Goal: Use online tool/utility: Utilize a website feature to perform a specific function

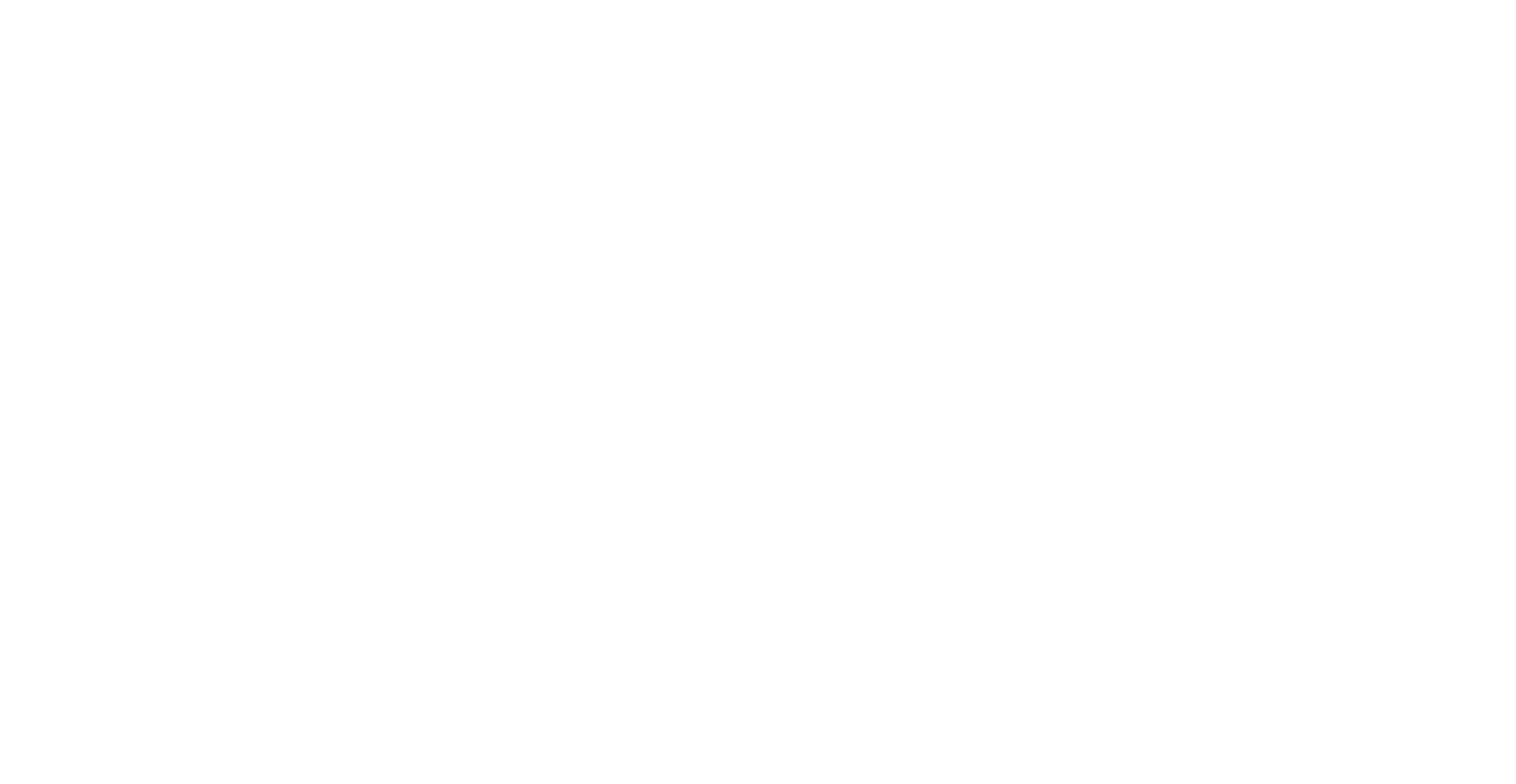
click at [552, 0] on html at bounding box center [758, 0] width 1516 height 0
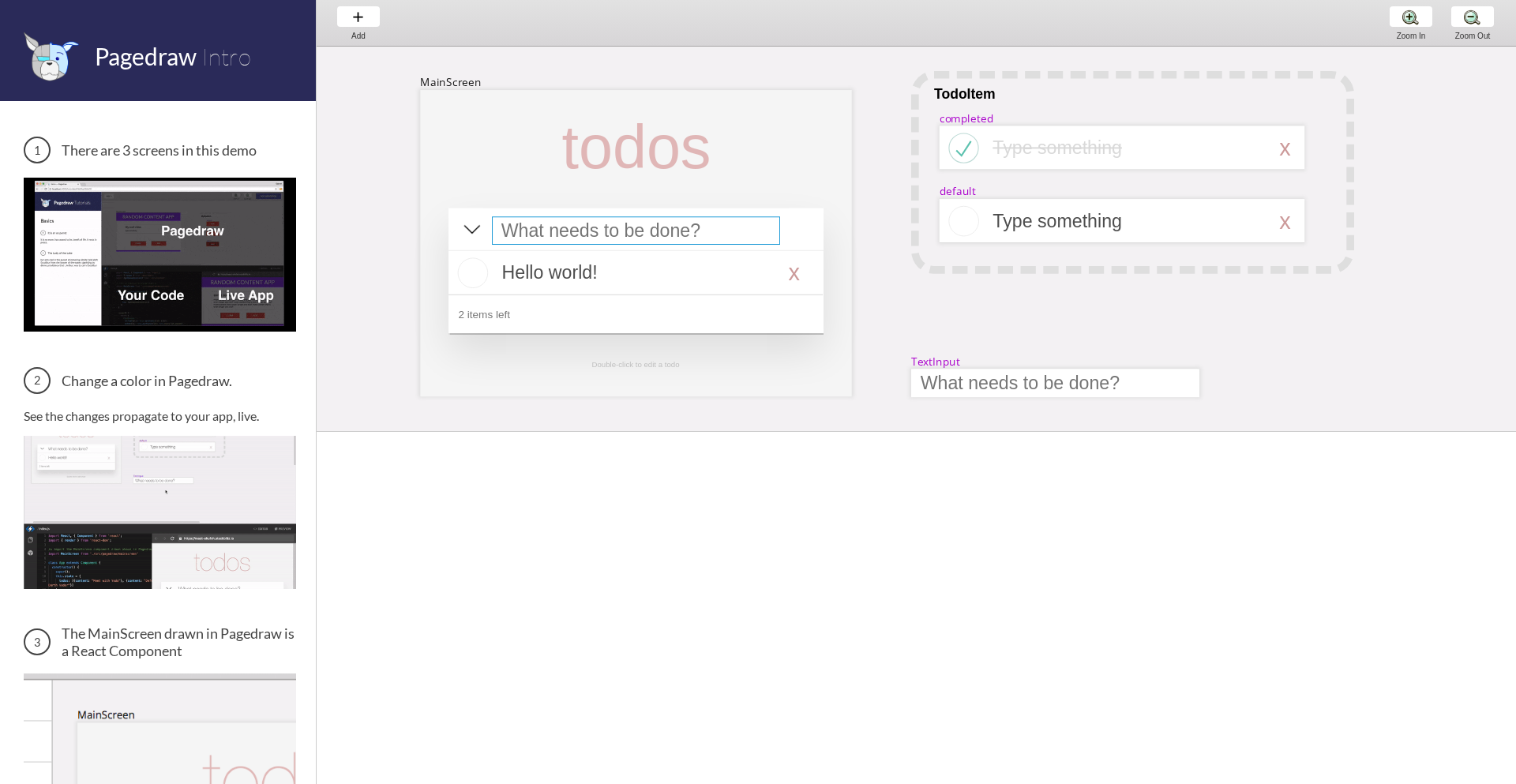
select select "16"
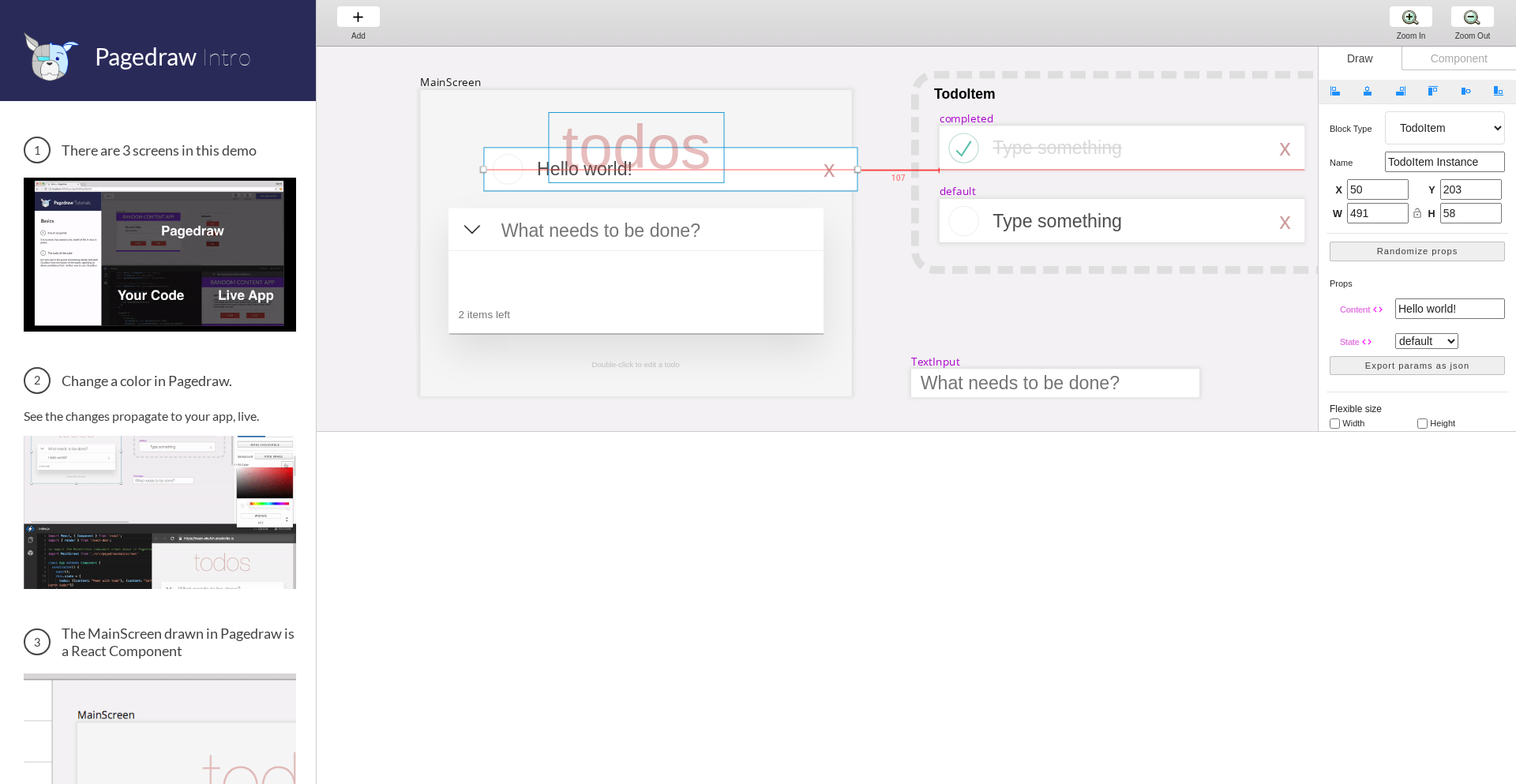
drag, startPoint x: 618, startPoint y: 274, endPoint x: 653, endPoint y: 170, distance: 109.7
type input "0"
click at [1023, 147] on div at bounding box center [1128, 148] width 271 height 20
select select "3"
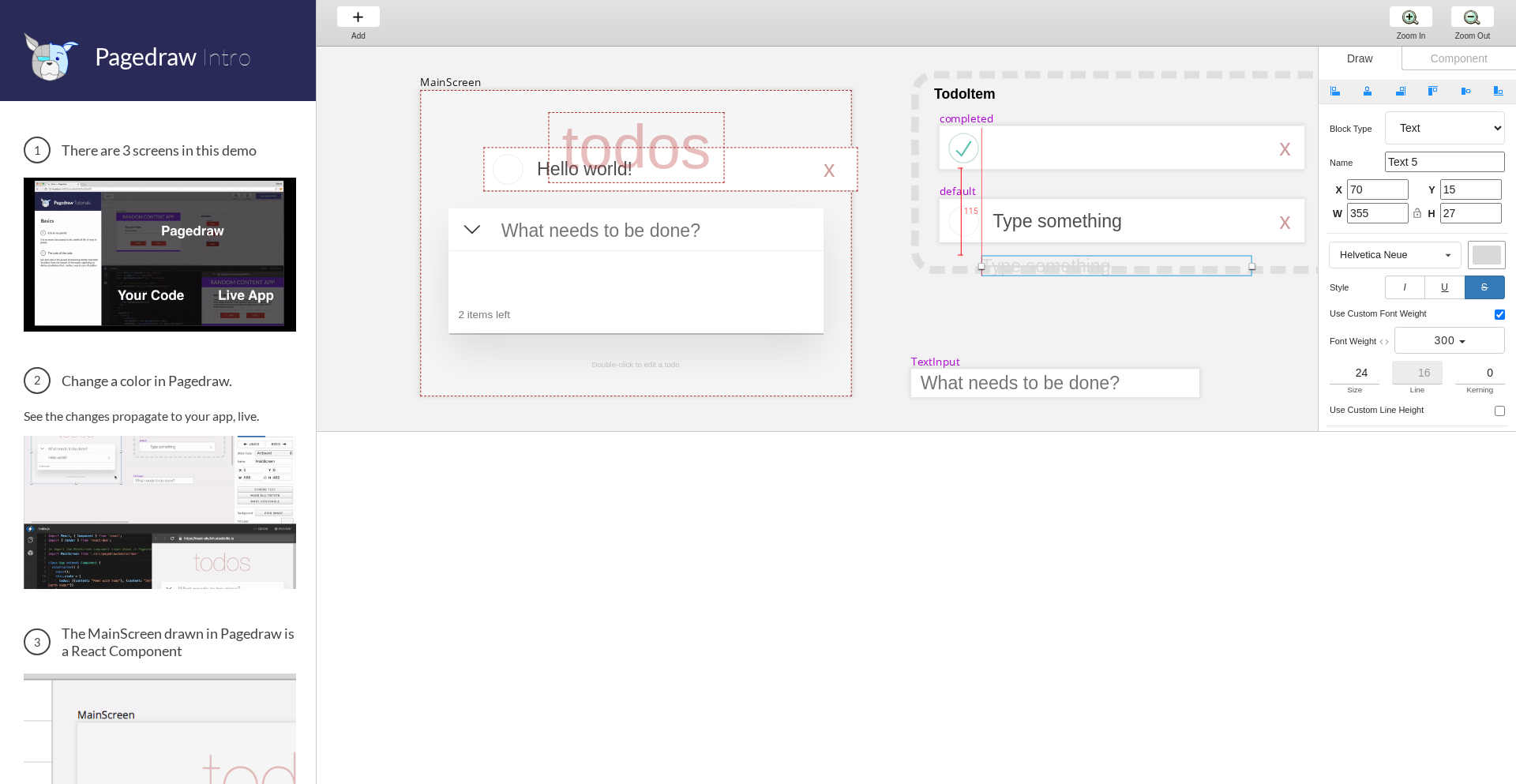
drag, startPoint x: 1023, startPoint y: 147, endPoint x: 1011, endPoint y: 265, distance: 118.6
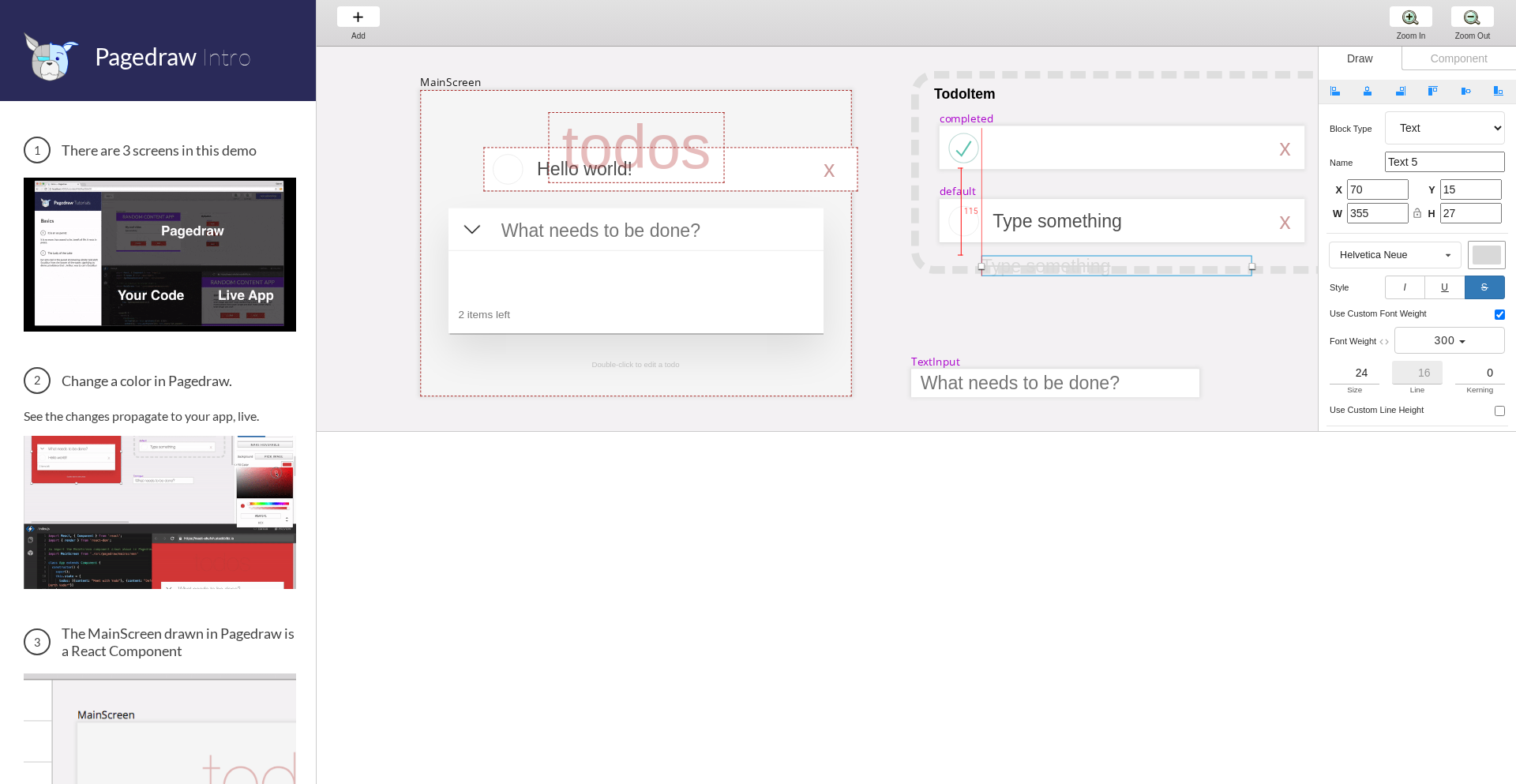
click at [1011, 265] on div at bounding box center [1117, 266] width 271 height 20
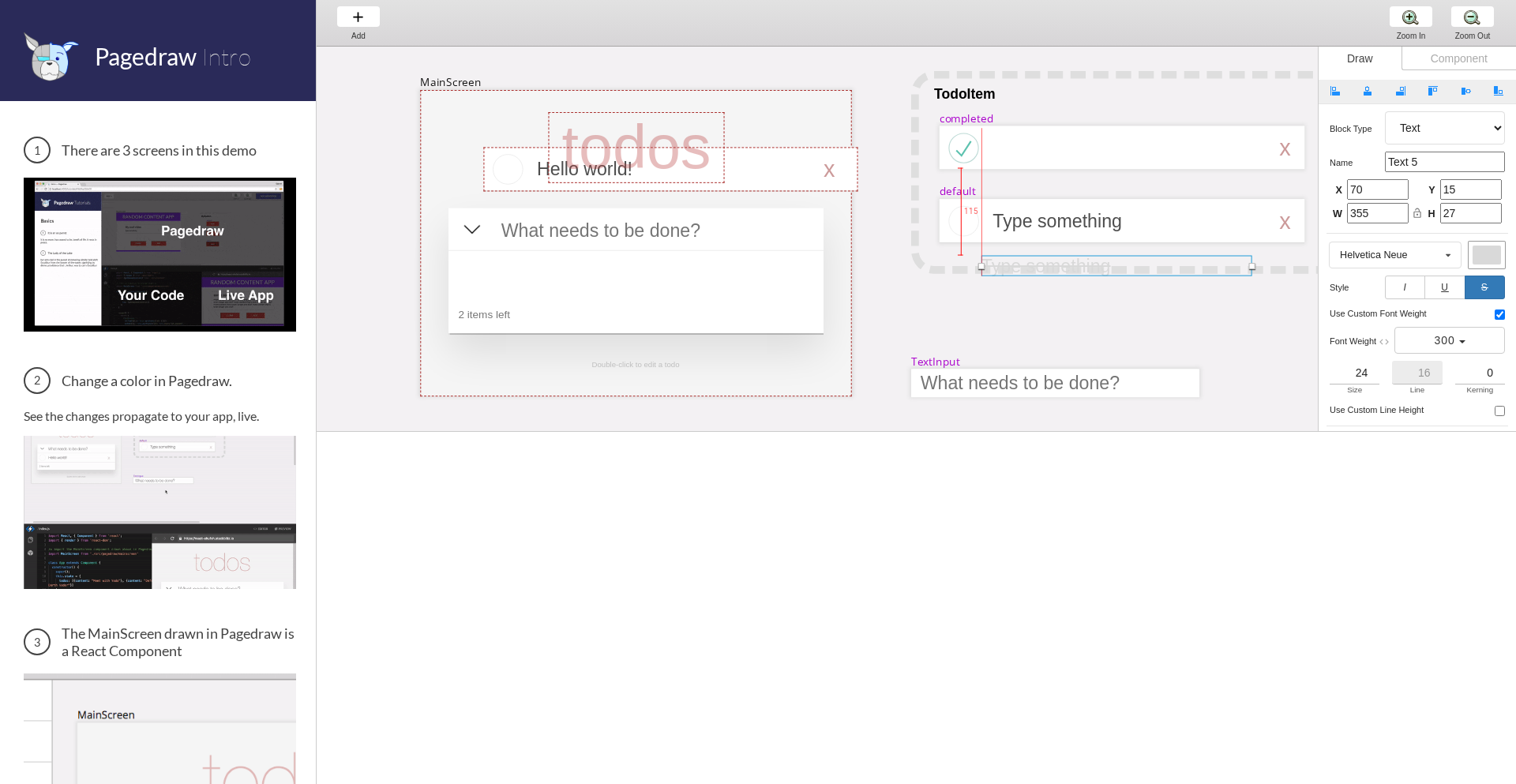
type input "0"
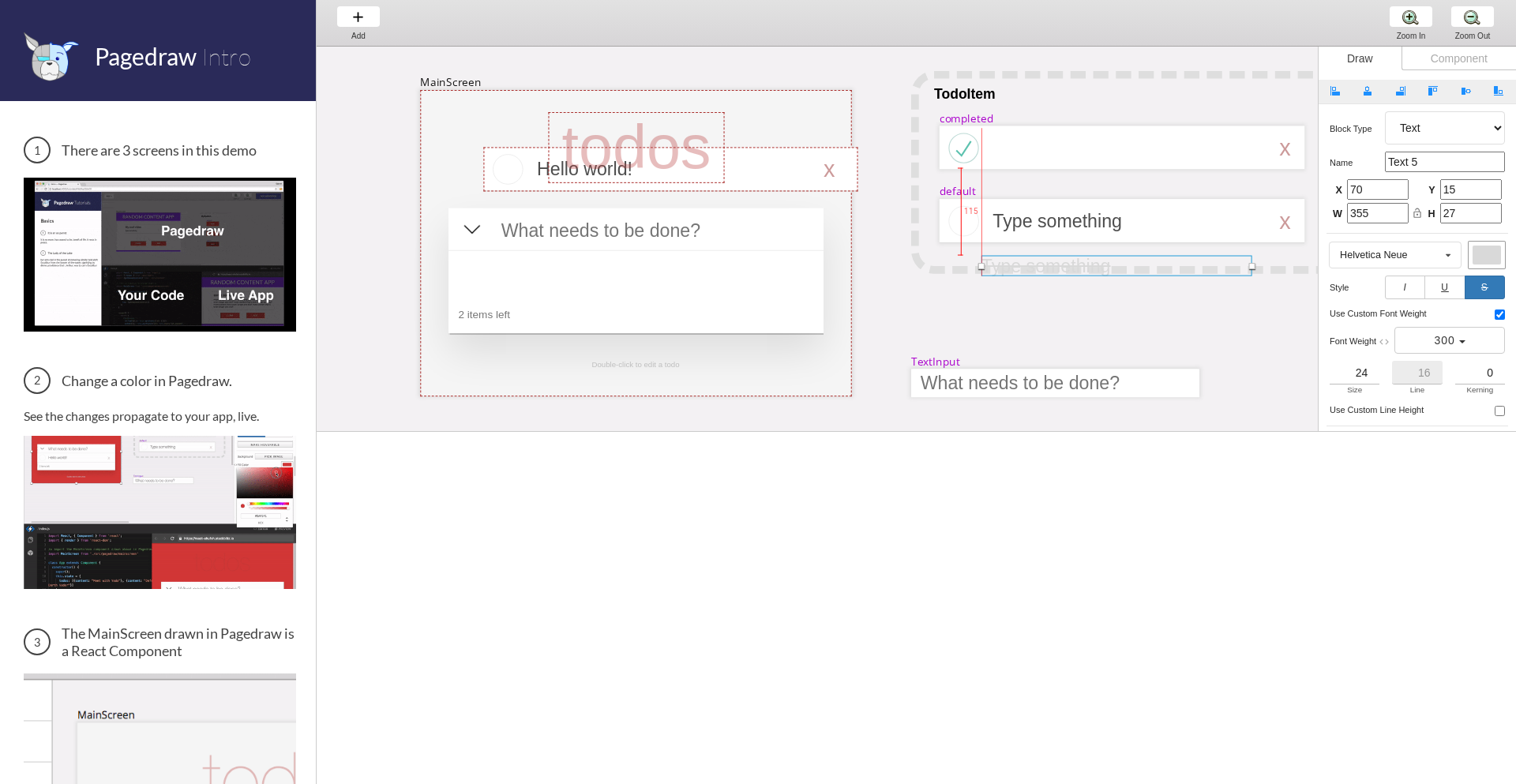
type input "0"
click at [1034, 157] on div at bounding box center [1122, 148] width 365 height 44
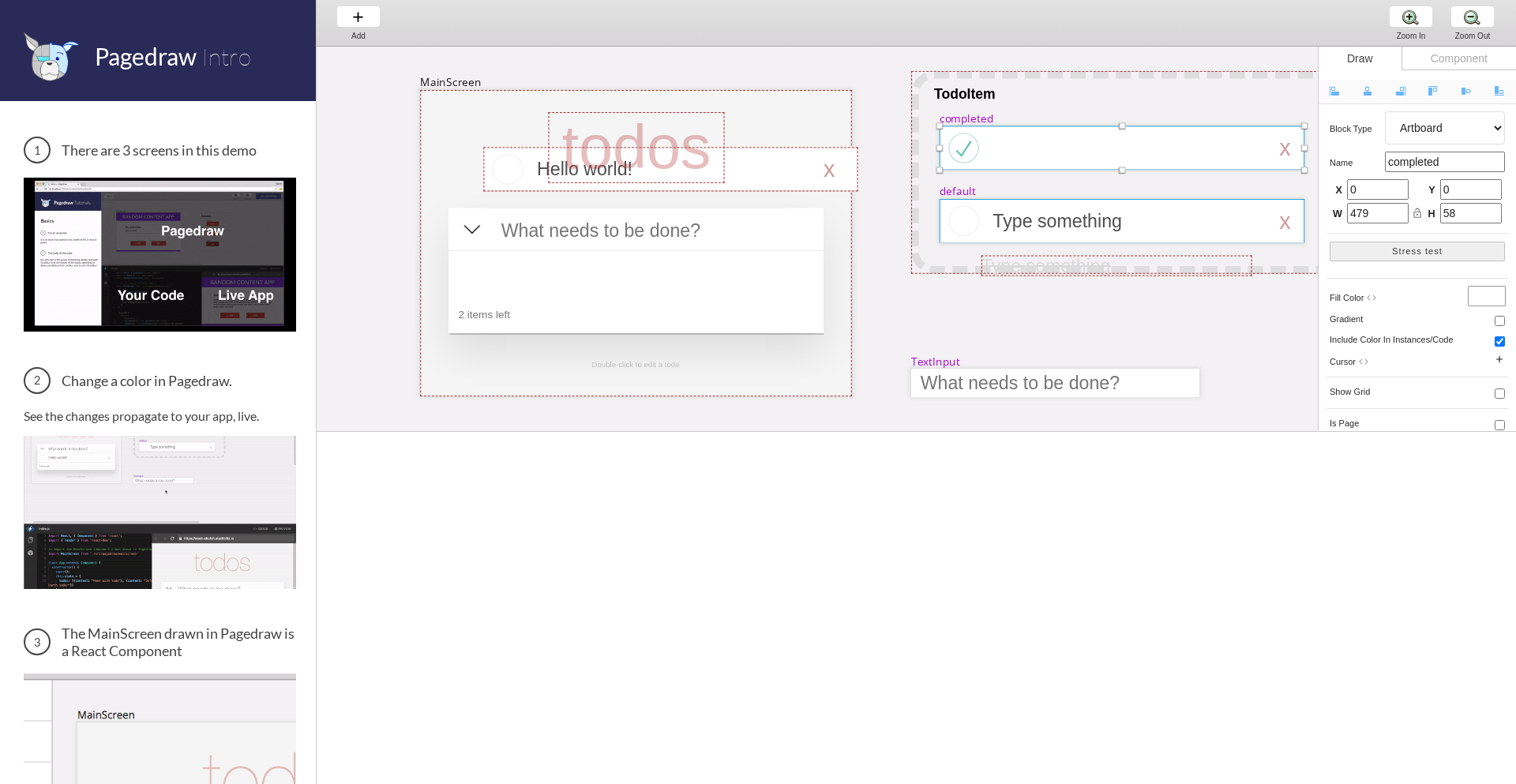
click at [990, 202] on div at bounding box center [1122, 221] width 365 height 44
click at [689, 297] on div at bounding box center [636, 270] width 375 height 125
select select "4"
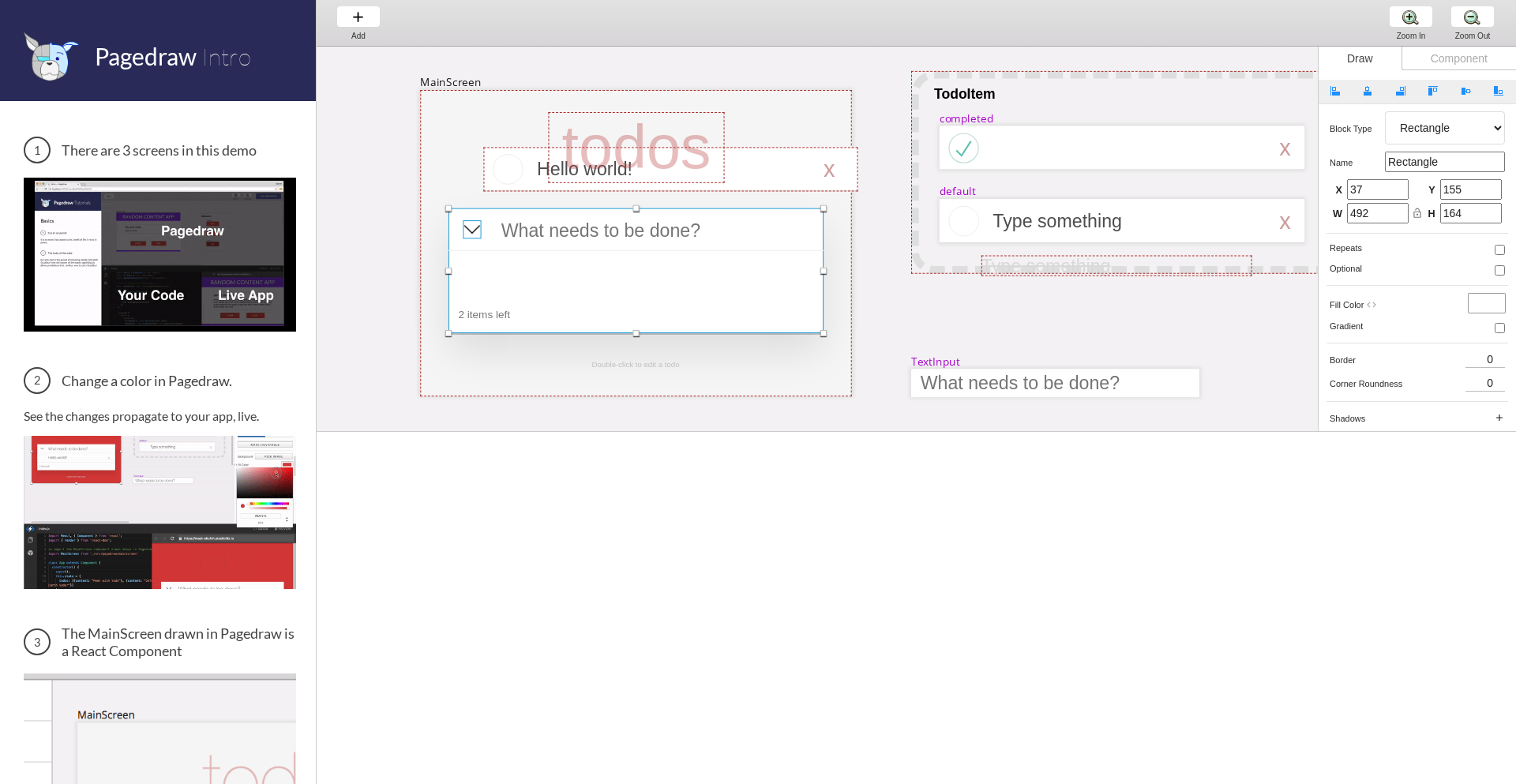
click at [472, 232] on div at bounding box center [471, 228] width 18 height 18
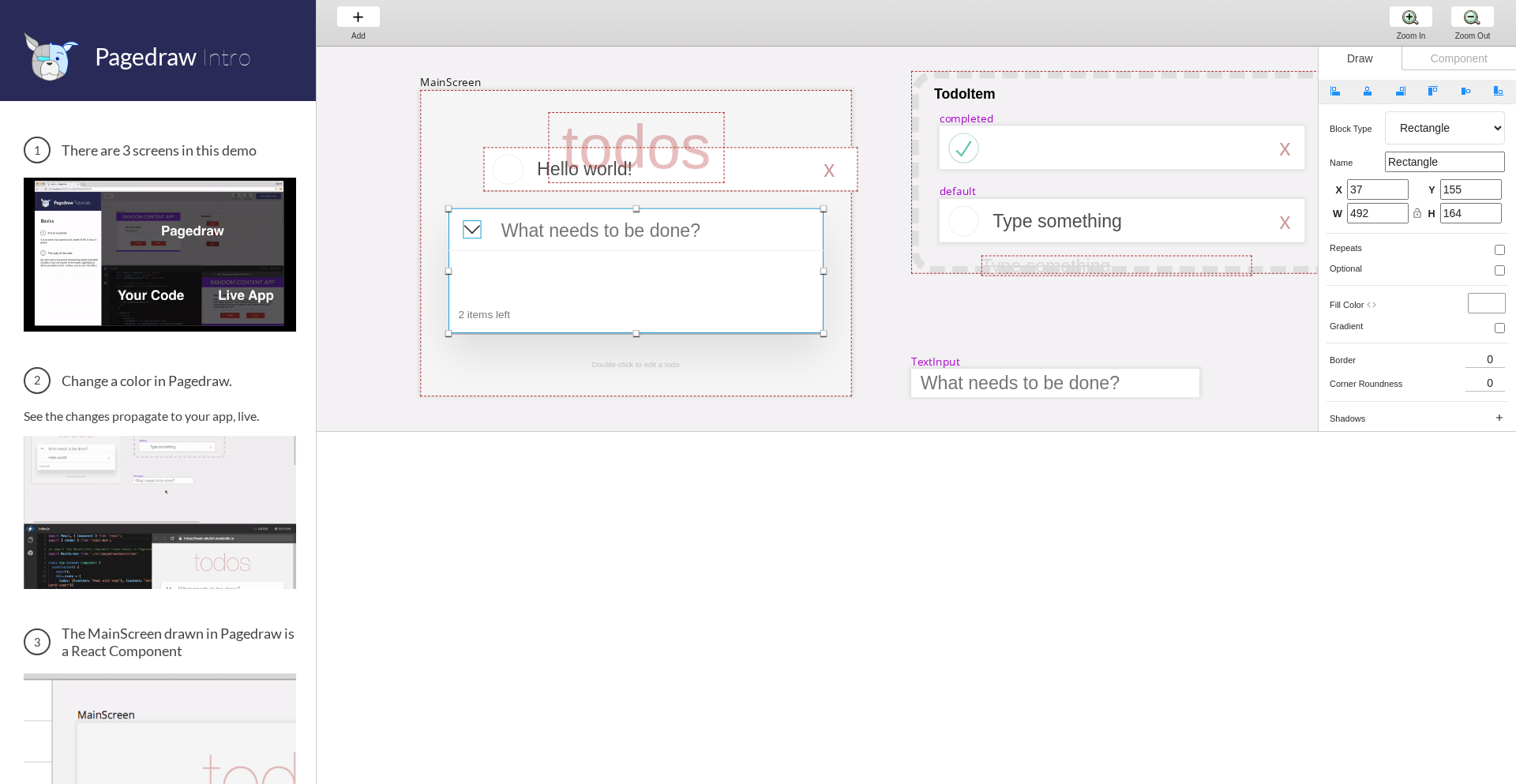
select select "8"
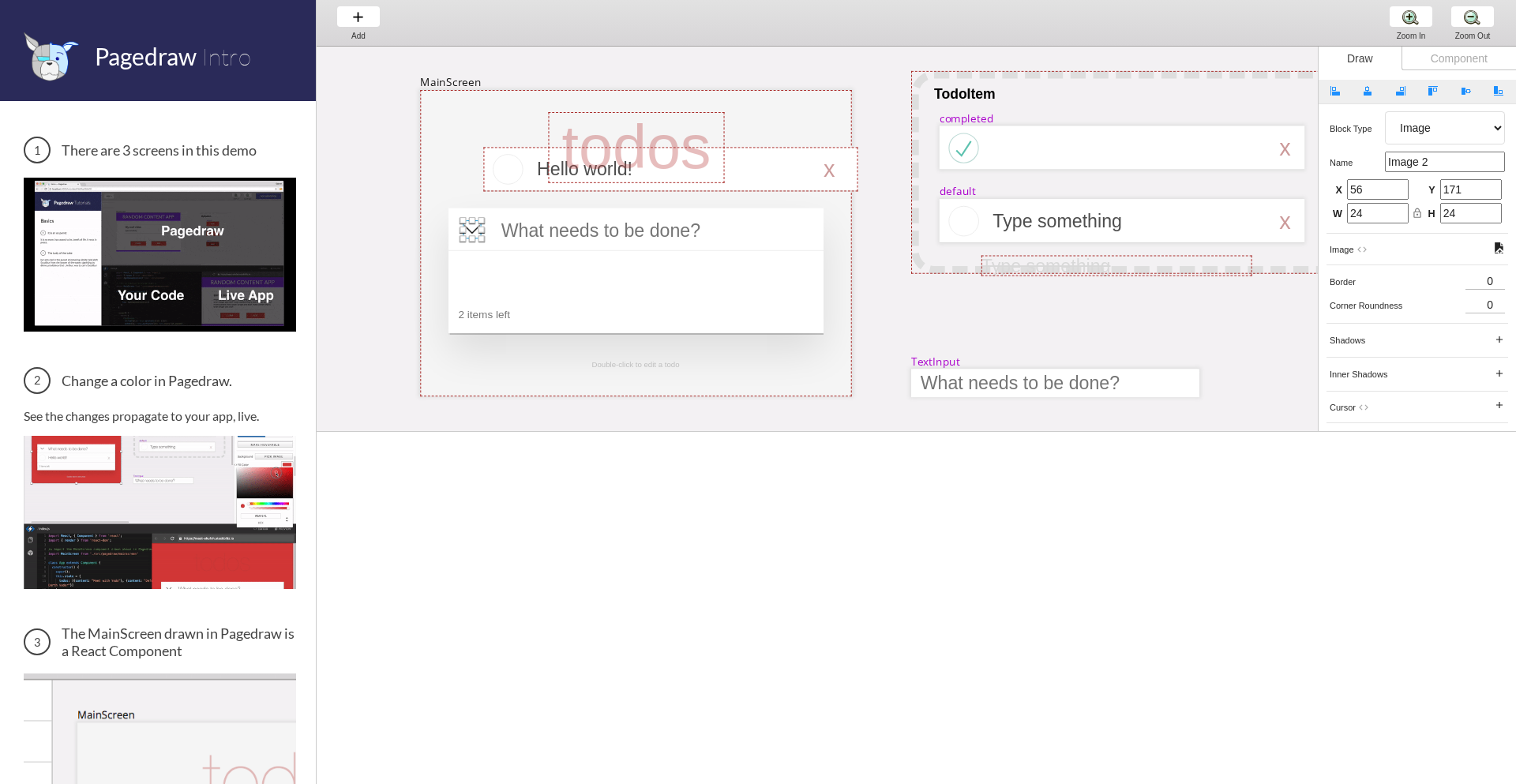
click at [472, 232] on div at bounding box center [471, 228] width 18 height 18
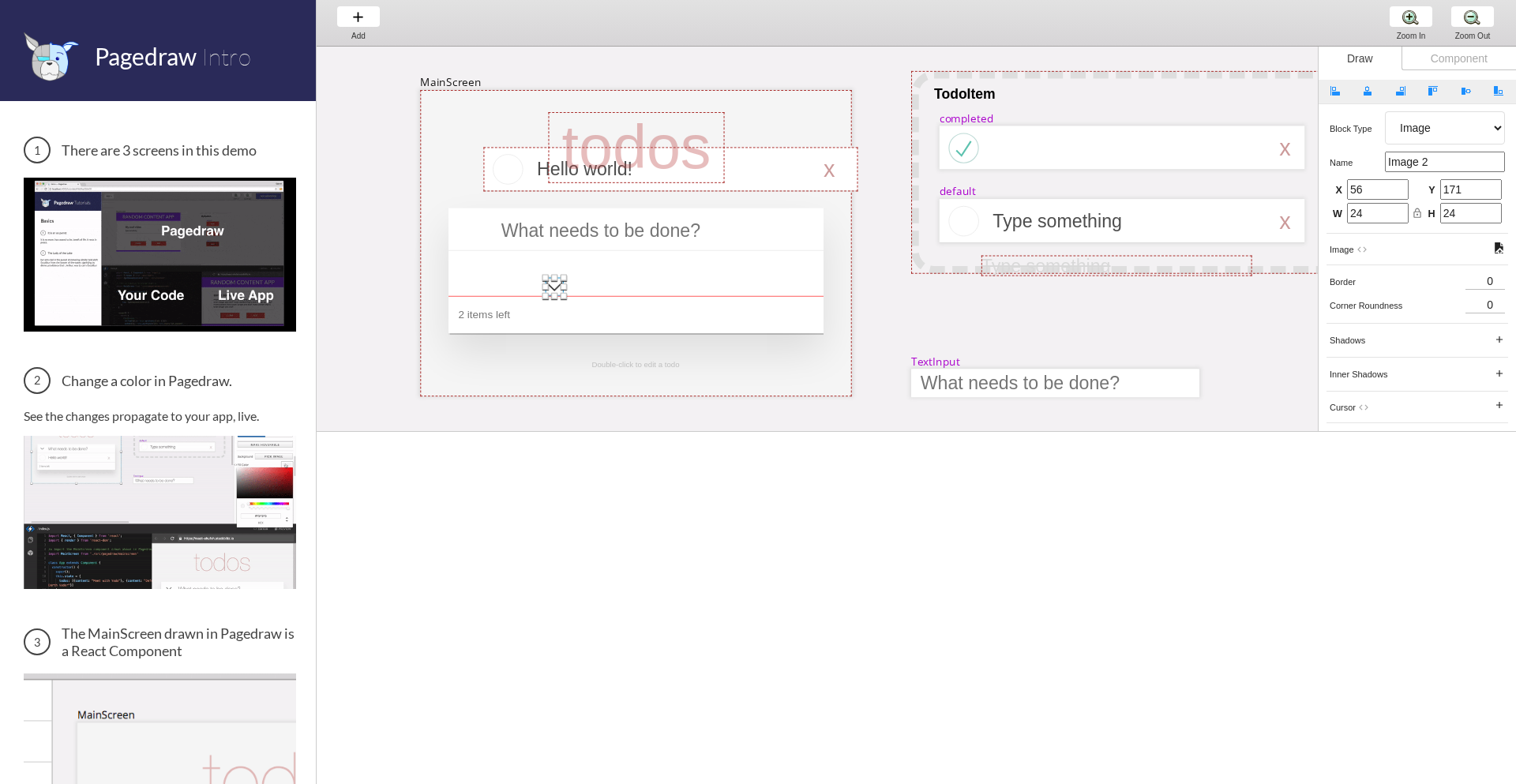
drag, startPoint x: 472, startPoint y: 232, endPoint x: 553, endPoint y: 289, distance: 99.0
click at [553, 289] on div at bounding box center [554, 286] width 18 height 18
type input "164"
type input "246"
drag, startPoint x: 553, startPoint y: 289, endPoint x: 470, endPoint y: 231, distance: 101.3
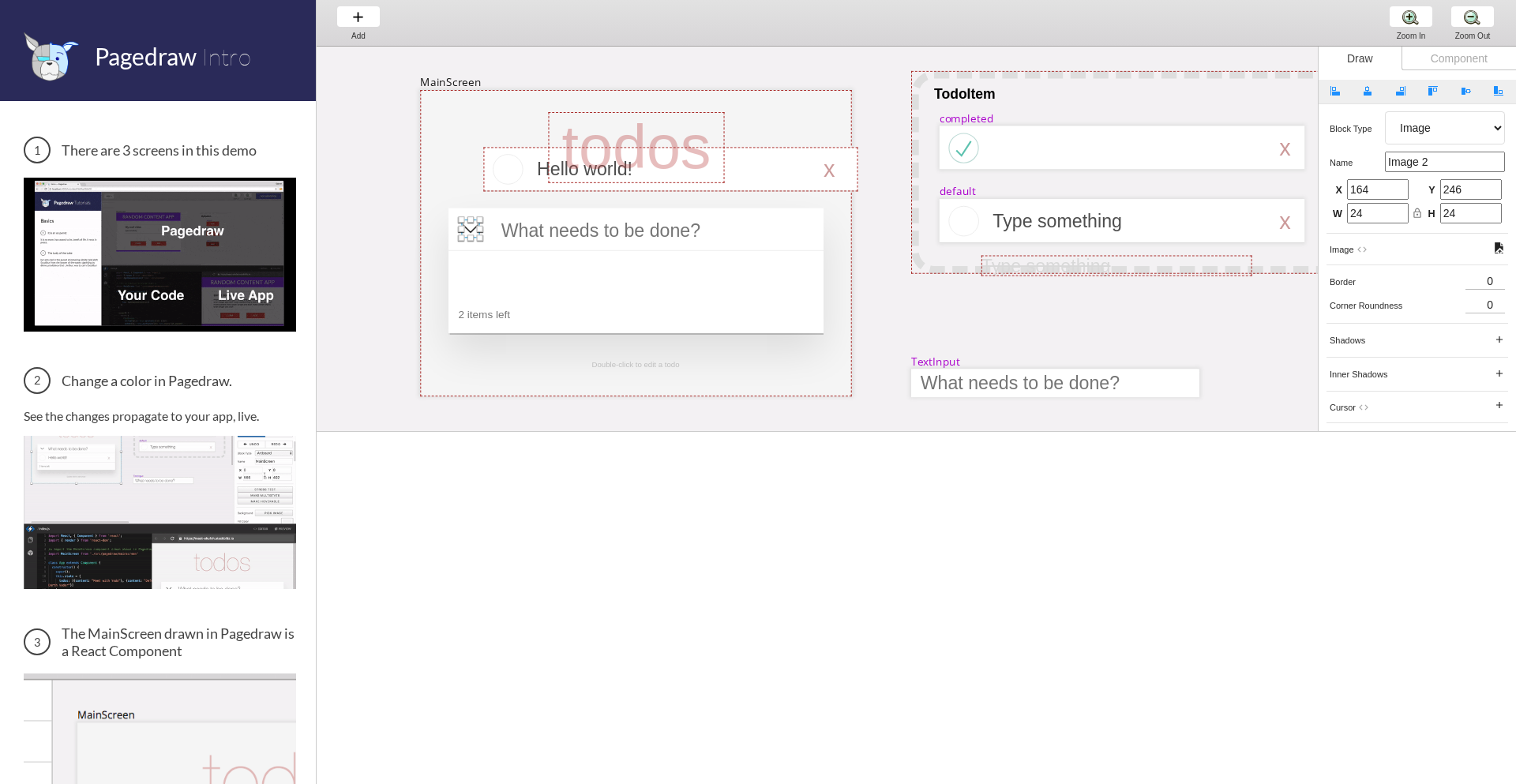
click at [470, 231] on div at bounding box center [470, 228] width 18 height 18
type input "54"
type input "170"
